Goal: Task Accomplishment & Management: Manage account settings

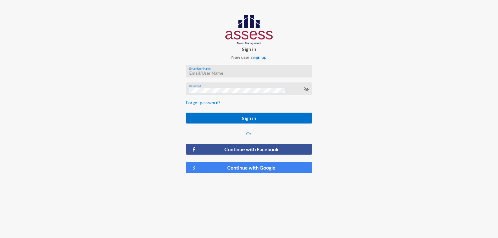
type input "a29907201604413"
click at [308, 90] on icon at bounding box center [306, 89] width 5 height 5
click at [307, 89] on icon at bounding box center [306, 89] width 5 height 5
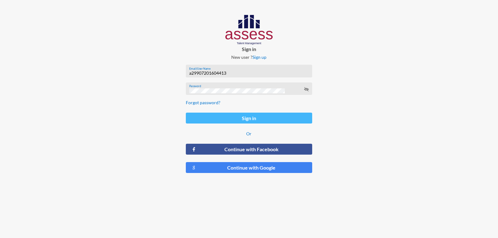
click at [245, 118] on button "Sign in" at bounding box center [249, 118] width 126 height 11
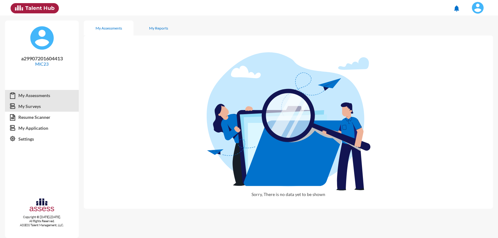
click at [43, 107] on link "My Surveys" at bounding box center [42, 106] width 74 height 11
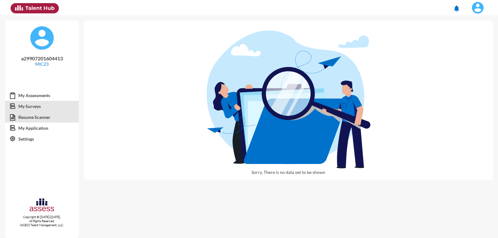
click at [58, 122] on link "Resume Scanner" at bounding box center [42, 117] width 74 height 11
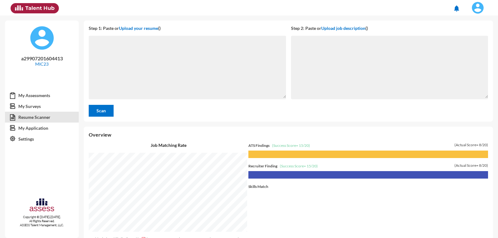
scroll to position [21, 0]
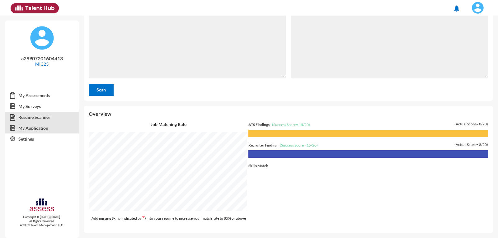
click at [20, 127] on link "My Application" at bounding box center [42, 128] width 74 height 11
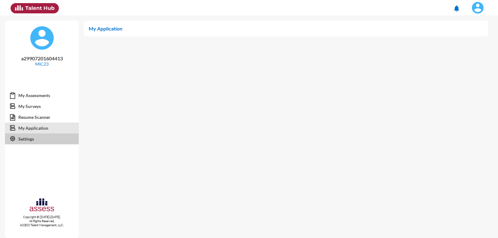
click at [30, 140] on link "Settings" at bounding box center [42, 138] width 74 height 11
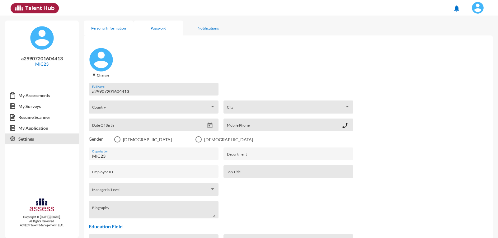
click at [165, 24] on div "Password" at bounding box center [158, 28] width 50 height 15
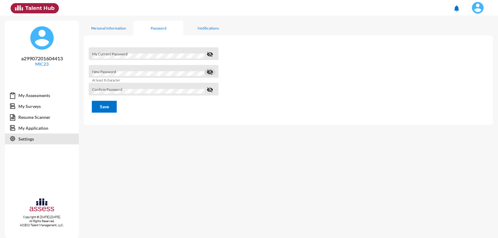
click at [209, 71] on mat-icon "visibility_off" at bounding box center [209, 71] width 7 height 7
click at [209, 71] on mat-icon "visibility" at bounding box center [209, 71] width 7 height 7
click at [213, 26] on div "Notifications" at bounding box center [208, 28] width 21 height 5
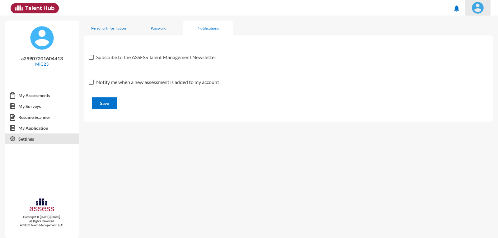
click at [475, 4] on img at bounding box center [477, 8] width 12 height 12
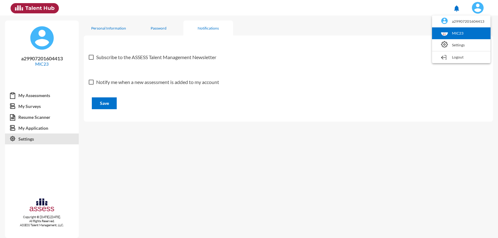
click at [470, 35] on link "MIC23" at bounding box center [461, 33] width 52 height 12
